Goal: Understand process/instructions: Learn how to perform a task or action

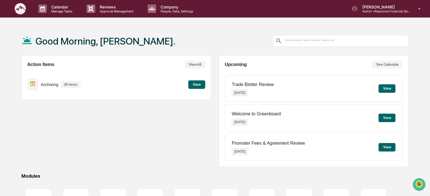
click at [196, 87] on button "View" at bounding box center [196, 84] width 17 height 8
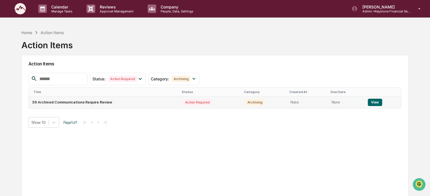
click at [372, 103] on button "View" at bounding box center [375, 102] width 14 height 7
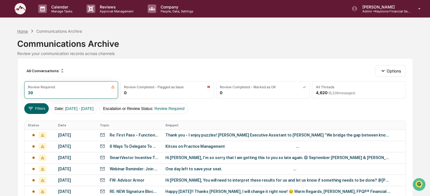
click at [18, 31] on div "Home" at bounding box center [22, 31] width 11 height 5
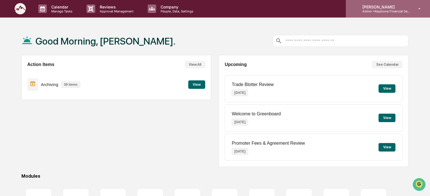
click at [421, 6] on icon at bounding box center [420, 8] width 10 height 5
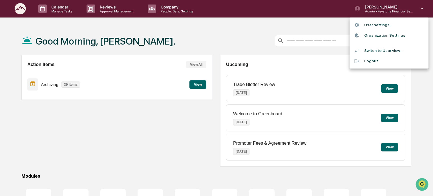
click at [372, 51] on li "Switch to User view..." at bounding box center [388, 50] width 79 height 10
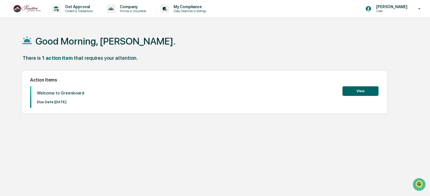
click at [364, 92] on button "View" at bounding box center [360, 91] width 36 height 10
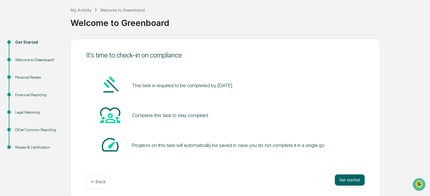
scroll to position [31, 0]
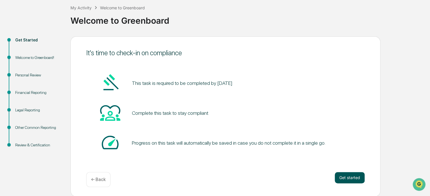
click at [349, 179] on button "Get started" at bounding box center [350, 177] width 30 height 11
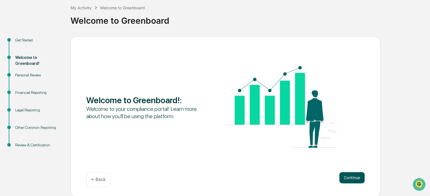
click at [355, 175] on button "Continue" at bounding box center [351, 177] width 25 height 11
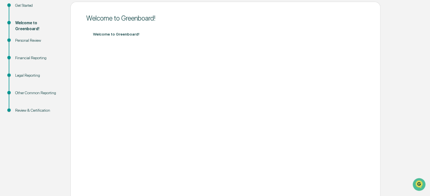
scroll to position [37, 0]
